Goal: Task Accomplishment & Management: Manage account settings

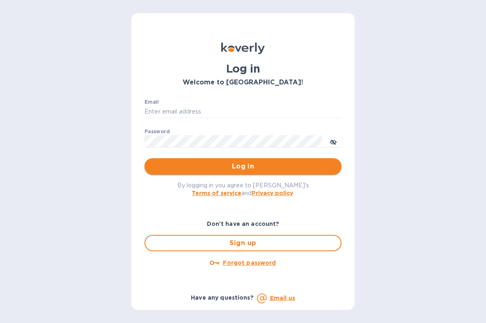
type input "[EMAIL_ADDRESS][DOMAIN_NAME]"
click at [266, 163] on span "Log in" at bounding box center [243, 167] width 184 height 10
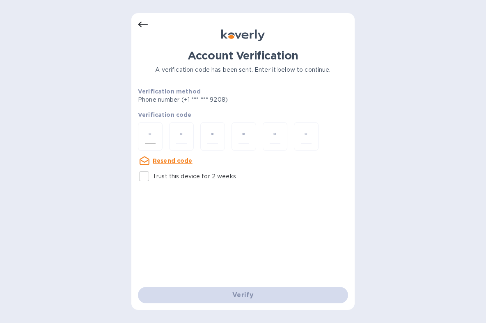
click at [152, 134] on input "number" at bounding box center [150, 136] width 11 height 15
type input "7"
type input "8"
type input "2"
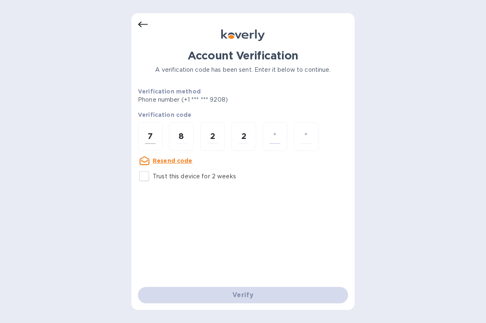
type input "7"
type input "0"
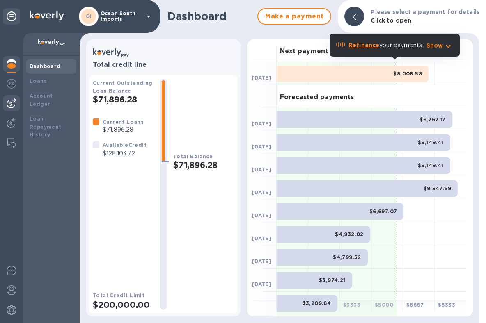
click at [9, 101] on img at bounding box center [12, 104] width 10 height 10
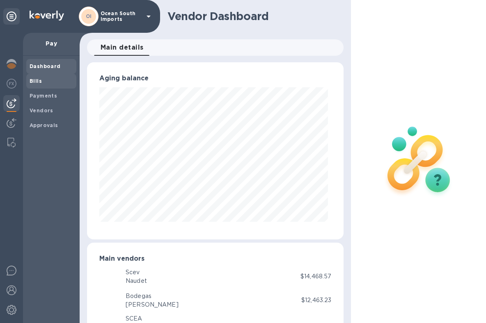
scroll to position [410322, 410246]
click at [36, 79] on b "Bills" at bounding box center [36, 81] width 12 height 6
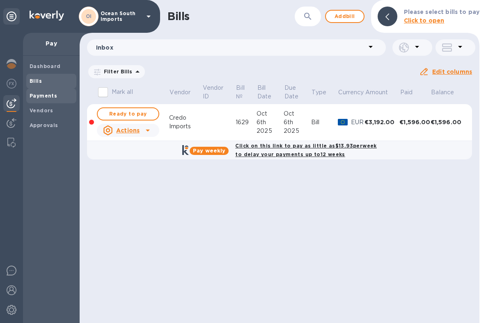
click at [51, 101] on div "Payments" at bounding box center [51, 96] width 50 height 15
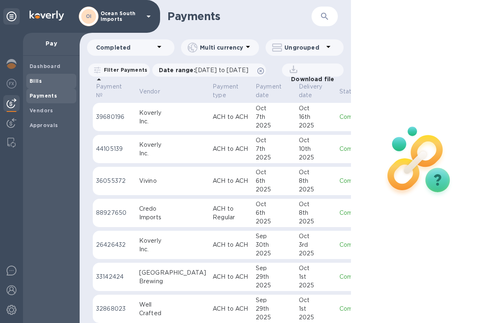
click at [39, 74] on div "Bills" at bounding box center [51, 81] width 50 height 15
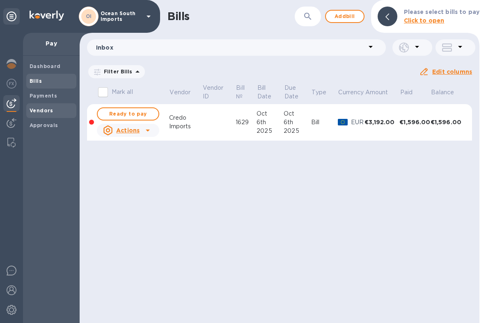
click at [53, 104] on div "Vendors" at bounding box center [51, 110] width 50 height 15
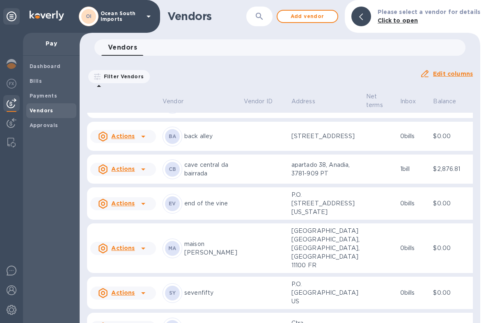
scroll to position [3193, 0]
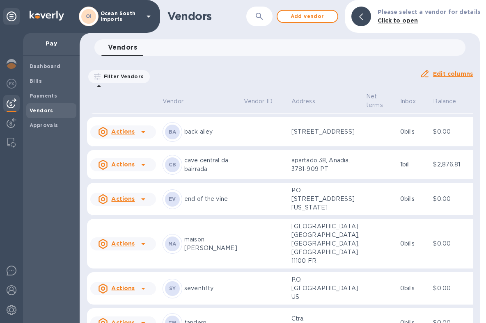
click at [190, 109] on div "WS Wine [PERSON_NAME]" at bounding box center [200, 99] width 75 height 20
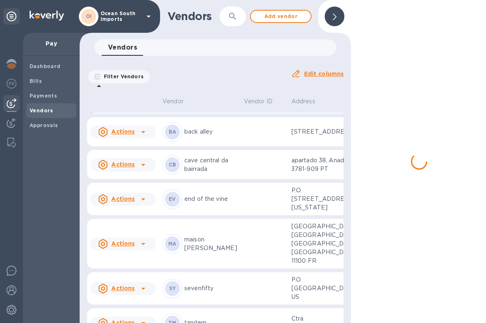
scroll to position [3219, 0]
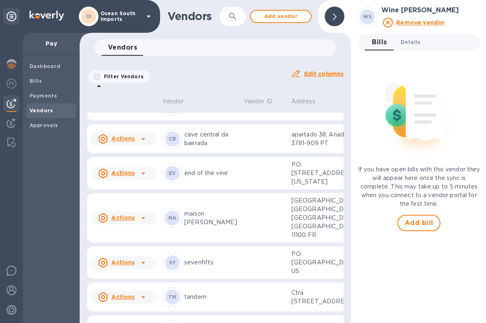
click at [408, 38] on span "Details 0" at bounding box center [411, 42] width 20 height 9
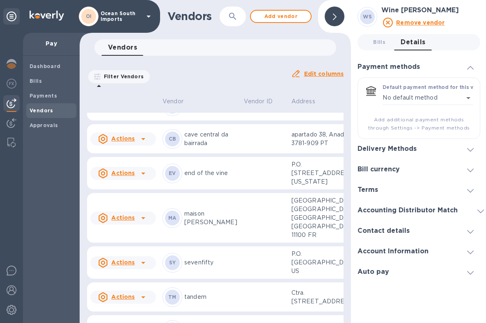
click at [437, 158] on div "Delivery Methods" at bounding box center [419, 149] width 123 height 21
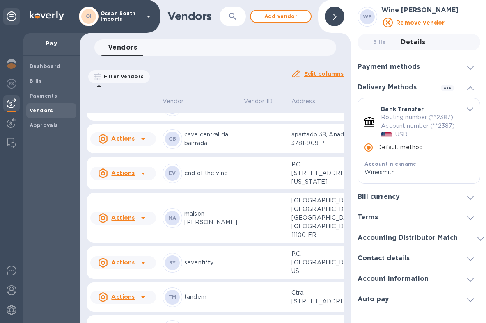
click at [390, 134] on img "default-method" at bounding box center [386, 136] width 11 height 6
click at [397, 119] on p "Routing number (**2387) Account number (**2387)" at bounding box center [419, 121] width 77 height 17
click at [368, 145] on input "Default method" at bounding box center [368, 147] width 17 height 17
click at [446, 85] on icon "button" at bounding box center [448, 88] width 10 height 10
click at [449, 100] on p "Add new" at bounding box center [456, 104] width 27 height 8
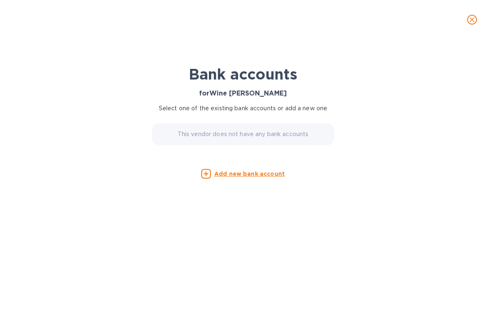
click at [248, 132] on p "This vendor does not have any bank accounts" at bounding box center [243, 134] width 131 height 9
click at [243, 140] on div "This vendor does not have any bank accounts" at bounding box center [243, 135] width 182 height 22
click at [243, 136] on p "This vendor does not have any bank accounts" at bounding box center [243, 134] width 131 height 9
click at [238, 174] on u "Add new bank account" at bounding box center [249, 174] width 71 height 7
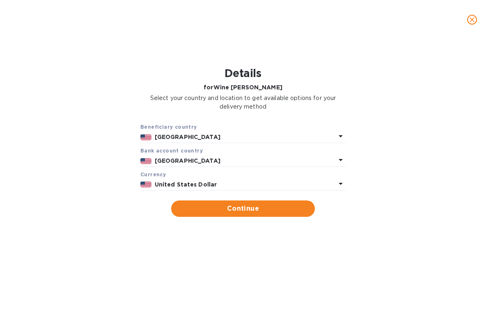
click at [222, 136] on p "[GEOGRAPHIC_DATA]" at bounding box center [245, 137] width 181 height 9
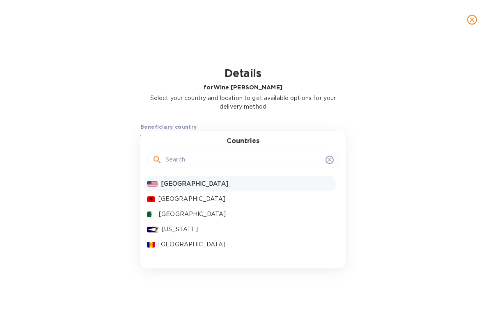
click at [196, 187] on p "[GEOGRAPHIC_DATA]" at bounding box center [246, 184] width 171 height 9
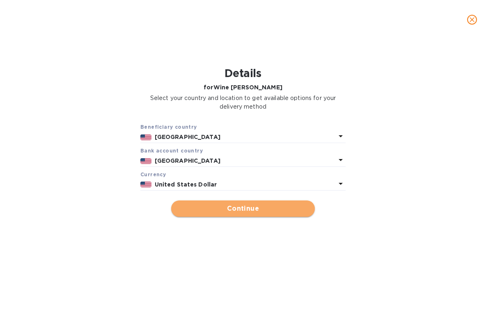
click at [222, 208] on span "Continue" at bounding box center [243, 209] width 131 height 10
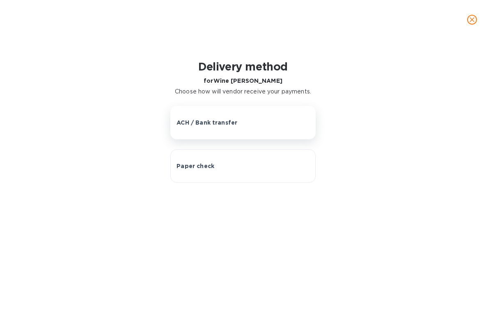
click at [222, 130] on button "ACH / Bank transfer" at bounding box center [242, 123] width 145 height 34
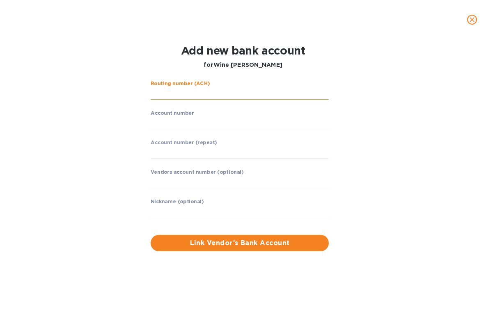
click at [225, 97] on input "string" at bounding box center [240, 93] width 178 height 12
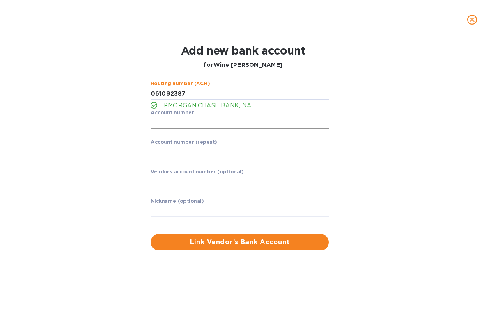
type input "061092387"
click at [227, 123] on input "string" at bounding box center [240, 123] width 178 height 12
type input "139066325"
click at [254, 152] on input "string" at bounding box center [240, 152] width 178 height 12
type input "139066325"
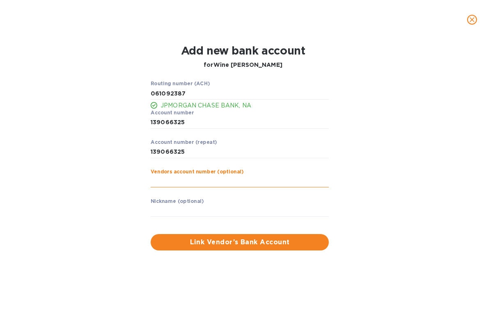
click at [249, 180] on input "text" at bounding box center [240, 182] width 178 height 12
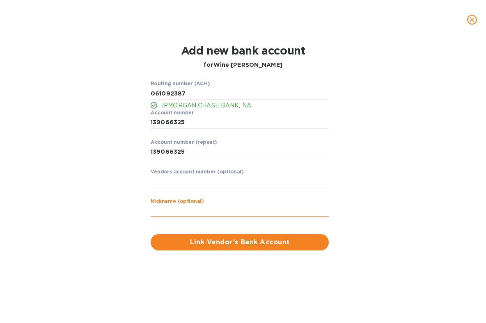
click at [225, 207] on input "text" at bounding box center [240, 211] width 178 height 12
type input "WineSmith SW"
click at [228, 246] on span "Link Vendor’s Bank Account" at bounding box center [239, 243] width 165 height 10
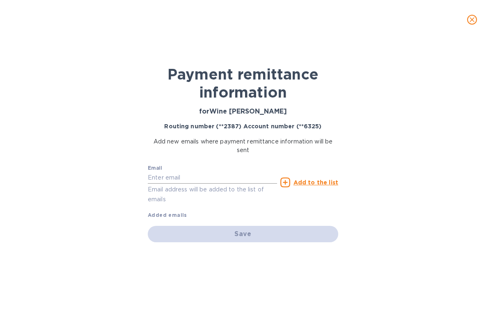
click at [220, 182] on input "text" at bounding box center [212, 178] width 129 height 12
type input "[PERSON_NAME][EMAIL_ADDRESS][DOMAIN_NAME]"
click at [326, 180] on u "Add to the list" at bounding box center [316, 182] width 45 height 7
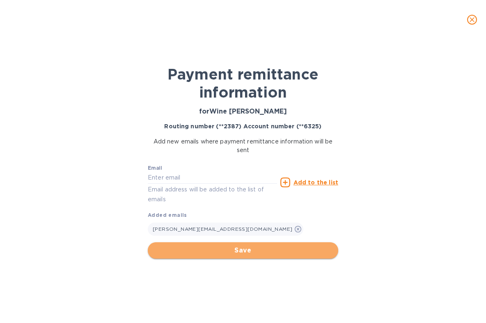
click at [289, 250] on span "Save" at bounding box center [242, 251] width 177 height 10
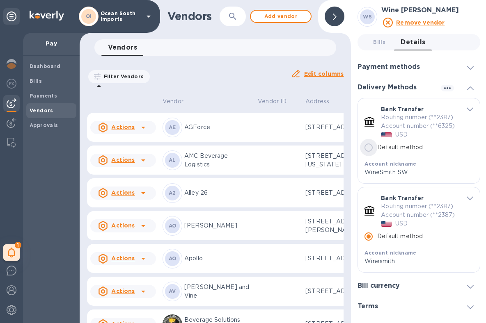
click at [371, 155] on input "Default method" at bounding box center [368, 147] width 17 height 17
radio input "true"
click at [55, 83] on span "Bills" at bounding box center [52, 81] width 44 height 8
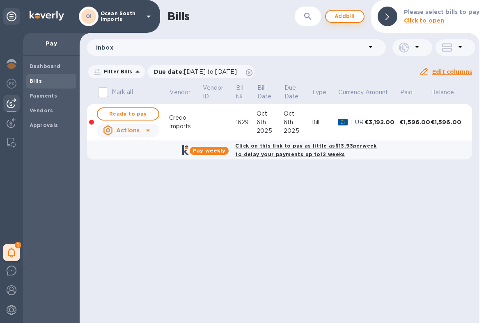
click at [353, 15] on span "Add bill" at bounding box center [345, 16] width 25 height 10
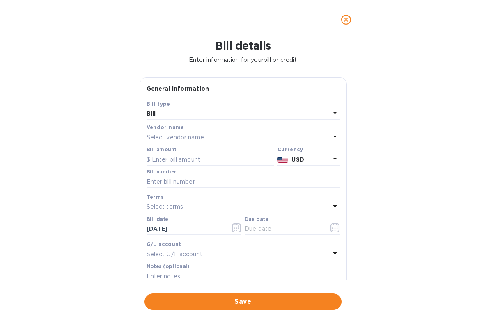
click at [265, 115] on div "Bill" at bounding box center [238, 113] width 183 height 11
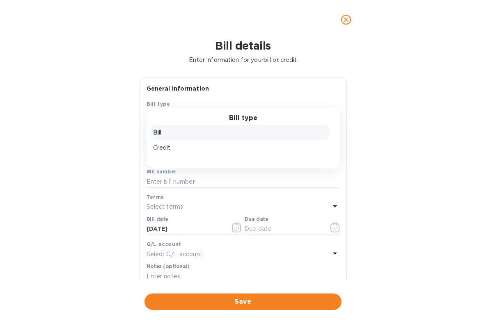
click at [247, 128] on p "Bill" at bounding box center [240, 132] width 174 height 9
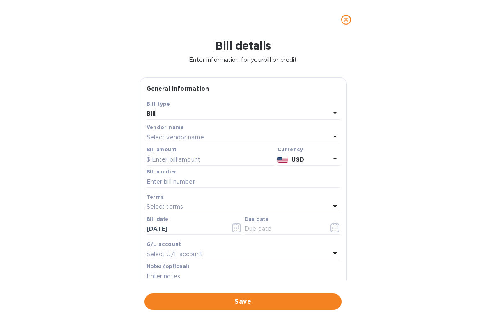
click at [246, 129] on div "Vendor name" at bounding box center [243, 127] width 193 height 9
click at [243, 136] on div "Select vendor name" at bounding box center [238, 137] width 183 height 11
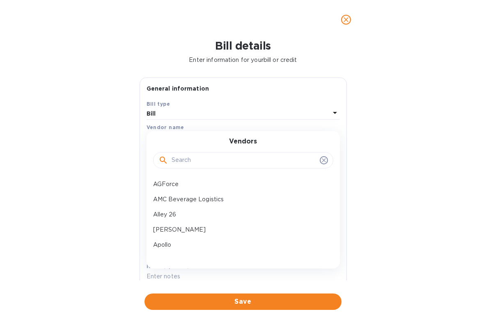
click at [233, 166] on input "text" at bounding box center [244, 160] width 145 height 12
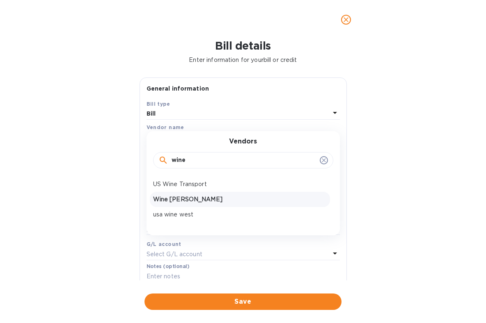
type input "wine"
click at [217, 200] on p "Wine [PERSON_NAME]" at bounding box center [240, 199] width 174 height 9
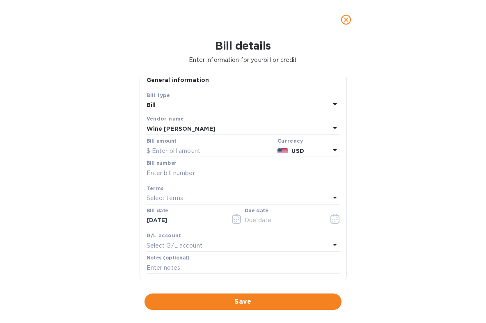
scroll to position [13, 0]
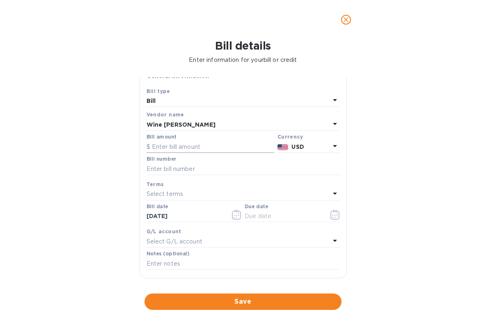
click at [222, 144] on input "text" at bounding box center [211, 147] width 128 height 12
type input "2,000"
click at [220, 168] on input "text" at bounding box center [243, 169] width 193 height 12
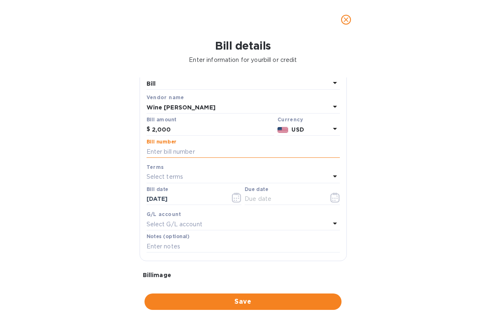
scroll to position [30, 0]
type input "1234"
click at [220, 178] on div "Select terms" at bounding box center [238, 177] width 183 height 11
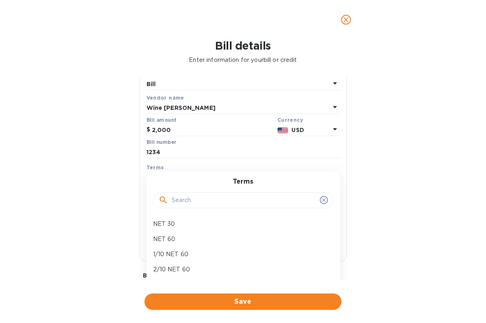
click at [326, 203] on div at bounding box center [243, 201] width 180 height 16
click at [325, 203] on div at bounding box center [243, 201] width 180 height 16
click at [324, 203] on div at bounding box center [243, 201] width 180 height 16
click at [322, 203] on icon at bounding box center [324, 200] width 7 height 7
click at [321, 201] on icon at bounding box center [324, 200] width 7 height 7
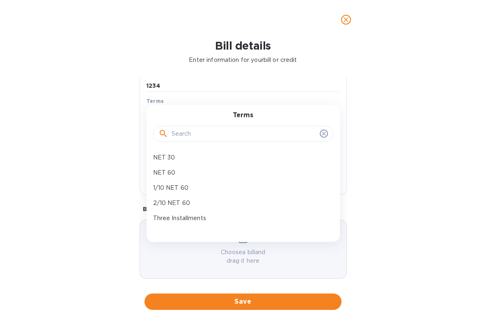
scroll to position [104, 0]
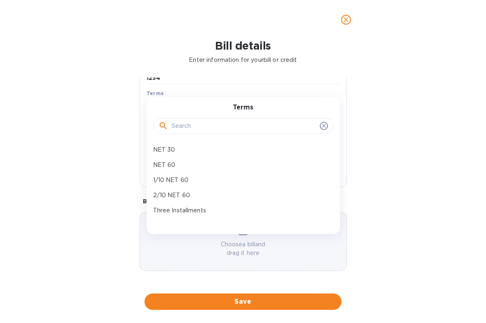
click at [267, 255] on p "Choose a bill and drag it here" at bounding box center [243, 249] width 206 height 17
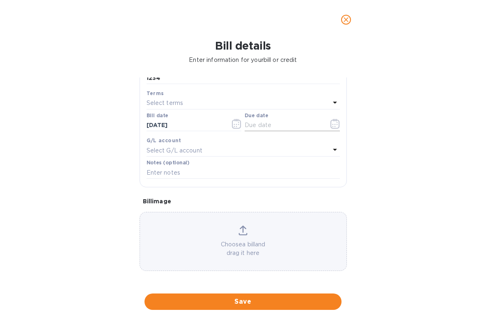
click at [333, 126] on icon "button" at bounding box center [334, 124] width 9 height 10
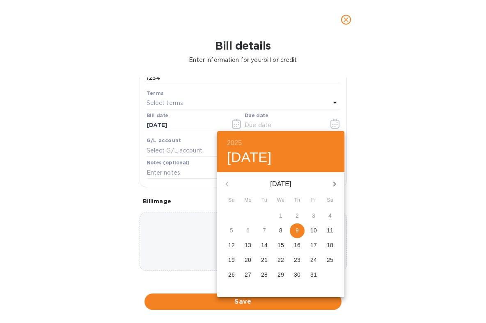
click at [296, 224] on button "9" at bounding box center [297, 231] width 15 height 15
type input "[DATE]"
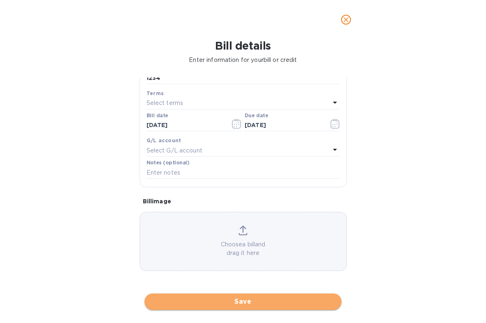
click at [282, 300] on span "Save" at bounding box center [243, 302] width 184 height 10
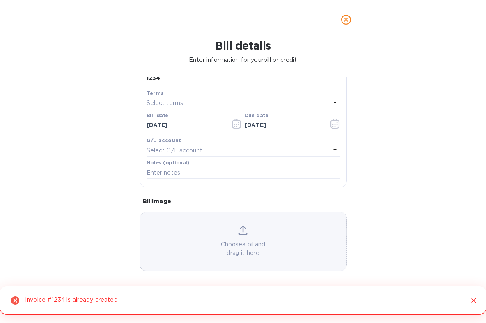
scroll to position [61, 0]
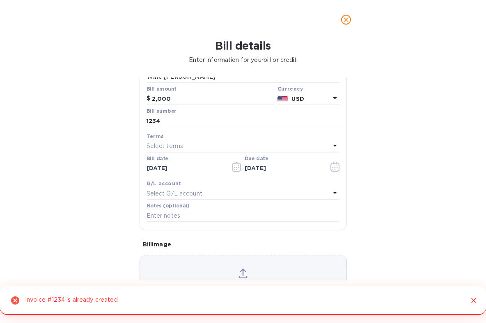
click at [249, 111] on div "Bill number 1234" at bounding box center [243, 117] width 193 height 19
click at [244, 121] on input "1234" at bounding box center [243, 121] width 193 height 12
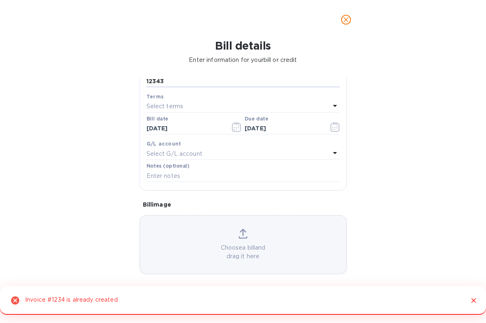
scroll to position [104, 0]
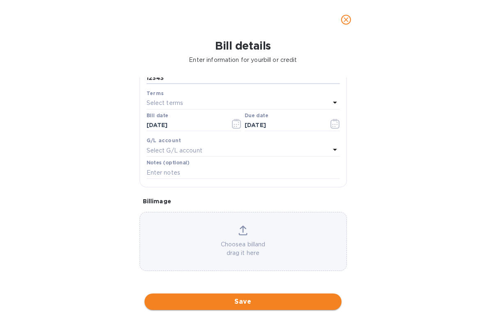
type input "12343"
click at [261, 298] on span "Save" at bounding box center [243, 302] width 184 height 10
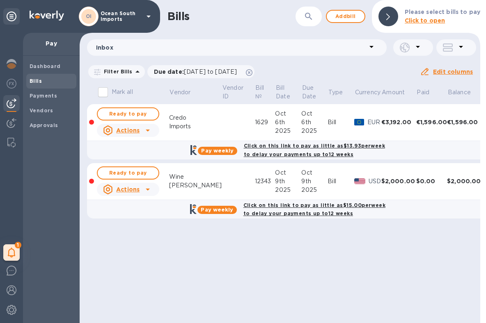
click at [222, 185] on td at bounding box center [238, 181] width 33 height 37
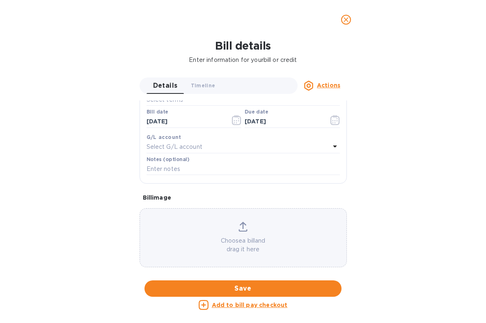
scroll to position [0, 0]
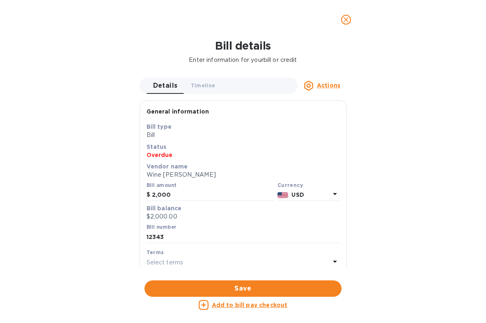
click at [344, 23] on icon "close" at bounding box center [346, 20] width 8 height 8
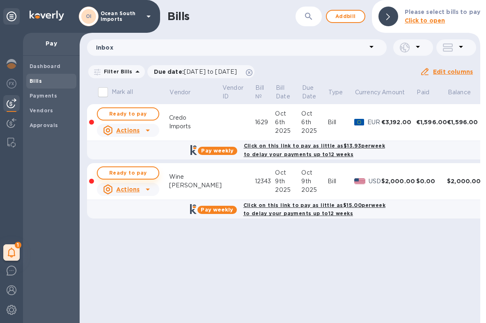
click at [149, 175] on span "Ready to pay" at bounding box center [128, 173] width 48 height 10
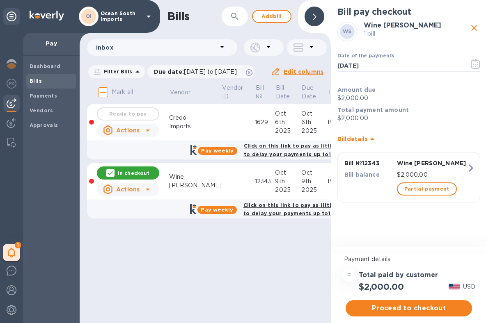
click at [370, 142] on icon at bounding box center [372, 139] width 10 height 10
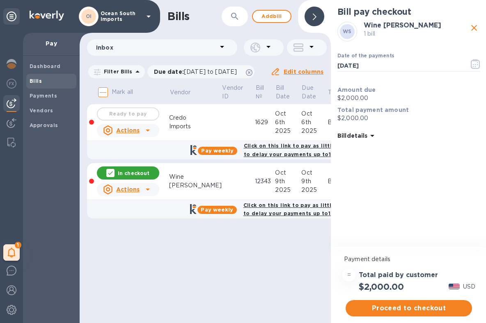
click at [370, 134] on icon at bounding box center [372, 136] width 10 height 10
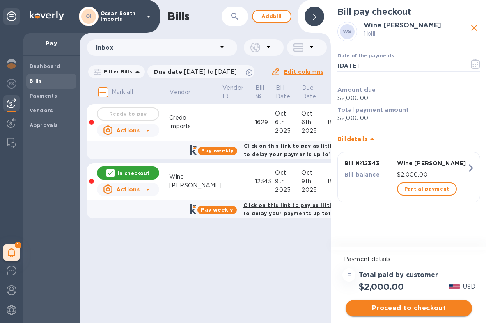
click at [427, 303] on button "Proceed to checkout" at bounding box center [409, 308] width 126 height 16
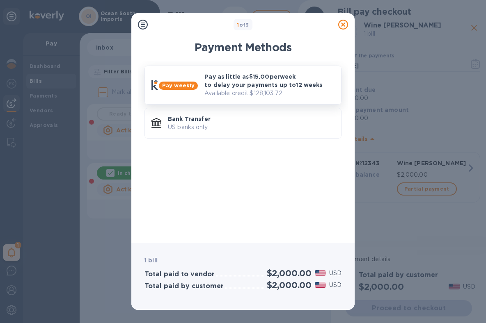
click at [243, 92] on p "Available credit: $128,103.72" at bounding box center [269, 93] width 130 height 9
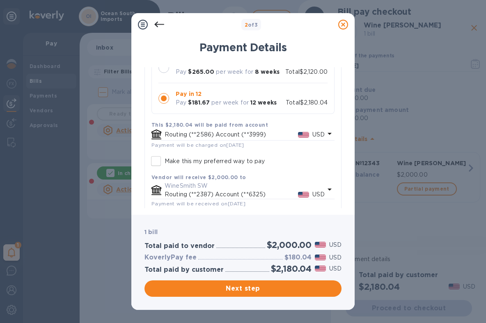
scroll to position [149, 0]
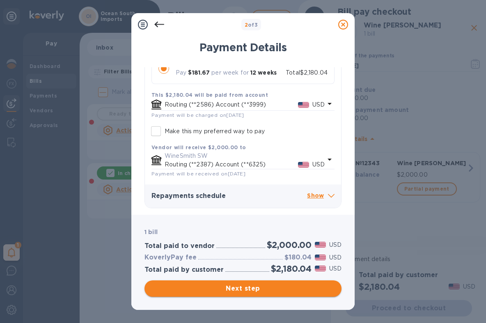
click at [255, 288] on span "Next step" at bounding box center [243, 289] width 184 height 10
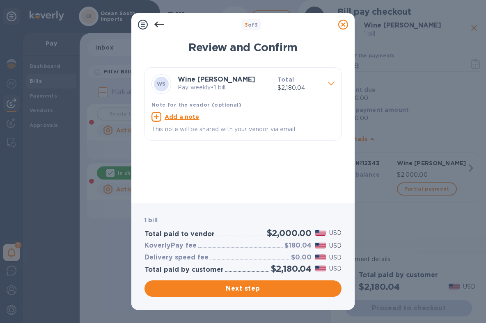
click at [321, 84] on div "Total $2,180.04" at bounding box center [299, 83] width 50 height 23
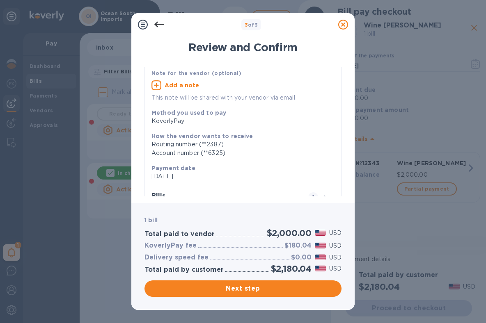
scroll to position [101, 0]
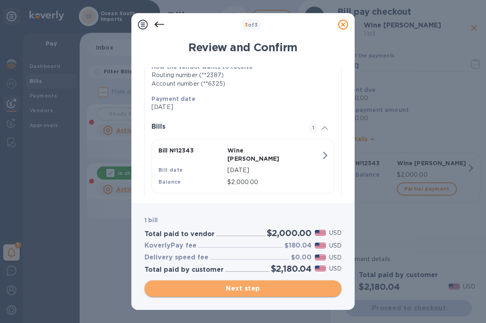
click at [259, 290] on span "Next step" at bounding box center [243, 289] width 184 height 10
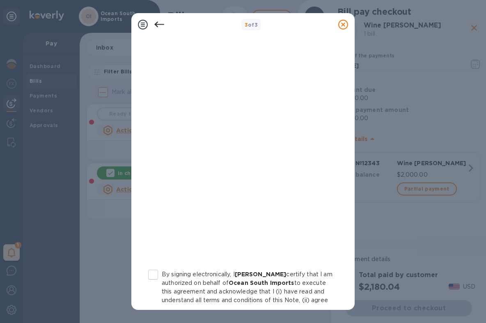
scroll to position [126, 0]
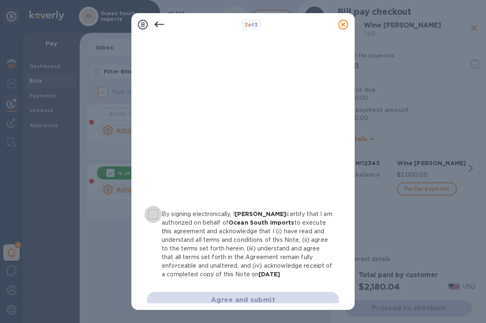
click at [153, 215] on input "By signing electronically, I [PERSON_NAME] certify that I am authorized on beha…" at bounding box center [152, 214] width 17 height 17
checkbox input "true"
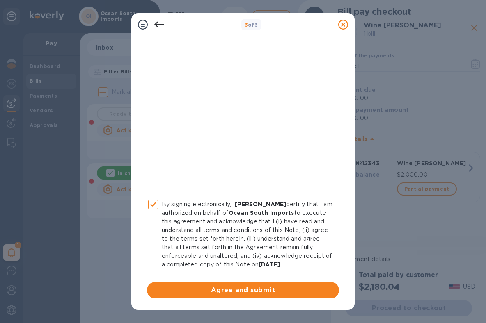
scroll to position [144, 0]
click at [242, 294] on span "Agree and submit" at bounding box center [243, 291] width 179 height 10
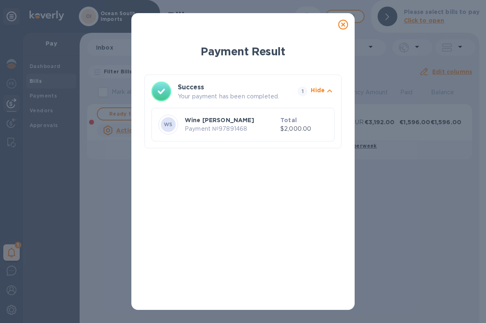
click at [345, 25] on icon at bounding box center [343, 25] width 10 height 10
